Goal: Task Accomplishment & Management: Manage account settings

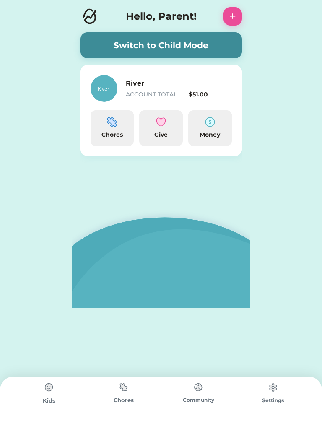
click at [223, 137] on div "Money" at bounding box center [210, 134] width 37 height 9
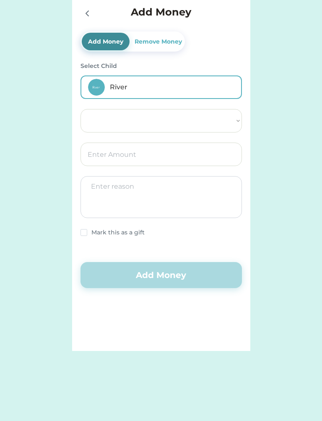
select select ""PLACEHOLDER_1427118222253""
click at [91, 17] on icon at bounding box center [87, 13] width 10 height 10
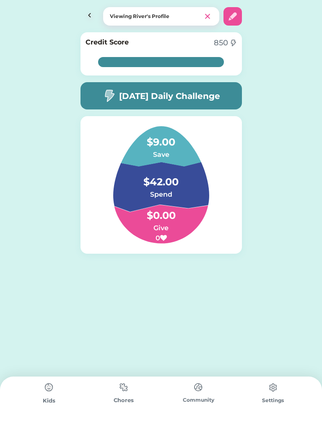
click at [129, 390] on img at bounding box center [123, 387] width 17 height 16
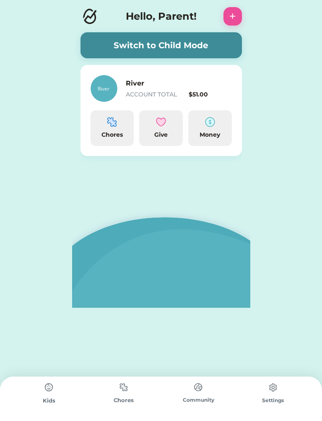
click at [114, 131] on div "Chores" at bounding box center [112, 134] width 37 height 9
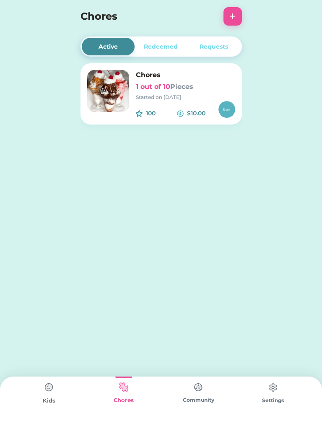
click at [41, 394] on img at bounding box center [49, 387] width 17 height 17
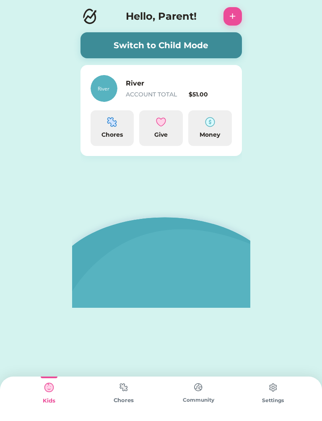
click at [202, 95] on div "$51.00" at bounding box center [210, 94] width 43 height 9
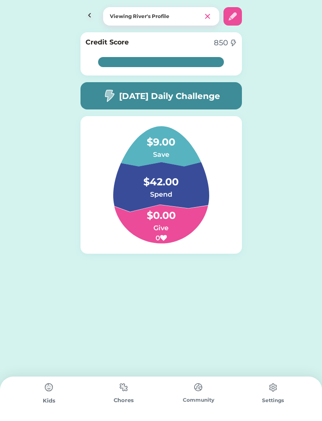
click at [147, 181] on h4 "$42.00" at bounding box center [161, 177] width 84 height 23
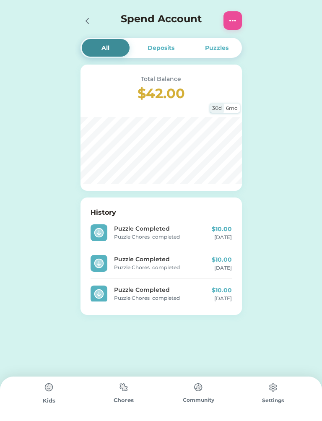
click at [233, 16] on img at bounding box center [233, 21] width 10 height 10
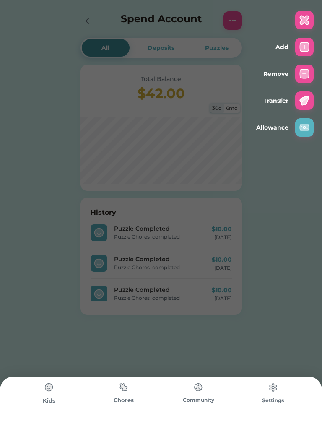
click at [306, 71] on img at bounding box center [304, 74] width 10 height 10
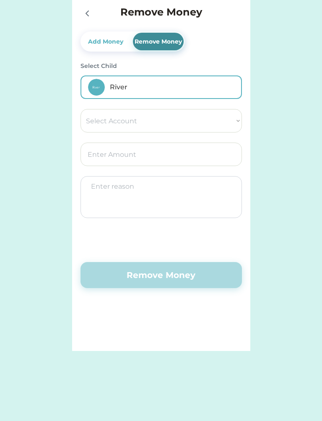
click at [163, 124] on select "Select Account Give Spend Save" at bounding box center [160, 120] width 161 height 23
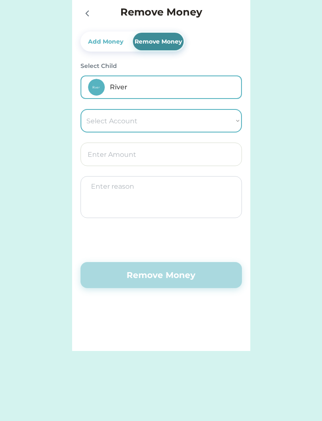
select select ""1348695171700984260__LOOKUP__1661526218699x820082020394729500""
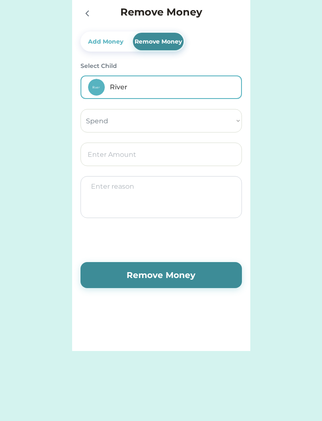
click at [179, 157] on input "input" at bounding box center [160, 153] width 161 height 23
type input "4.00"
type input "5.00"
click at [186, 190] on textarea at bounding box center [160, 197] width 161 height 42
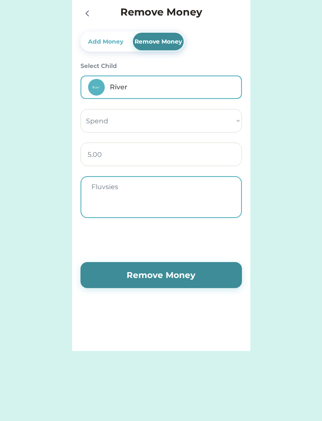
type textarea "Fluvsies"
click at [180, 272] on button "Remove Money" at bounding box center [160, 275] width 161 height 26
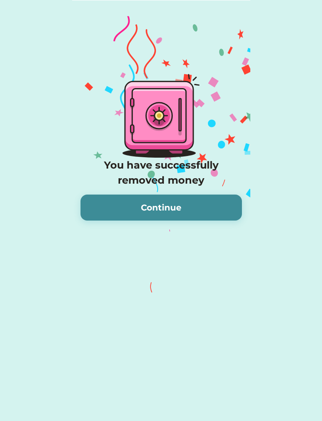
click at [192, 202] on button "Continue" at bounding box center [160, 207] width 161 height 26
